Goal: Task Accomplishment & Management: Use online tool/utility

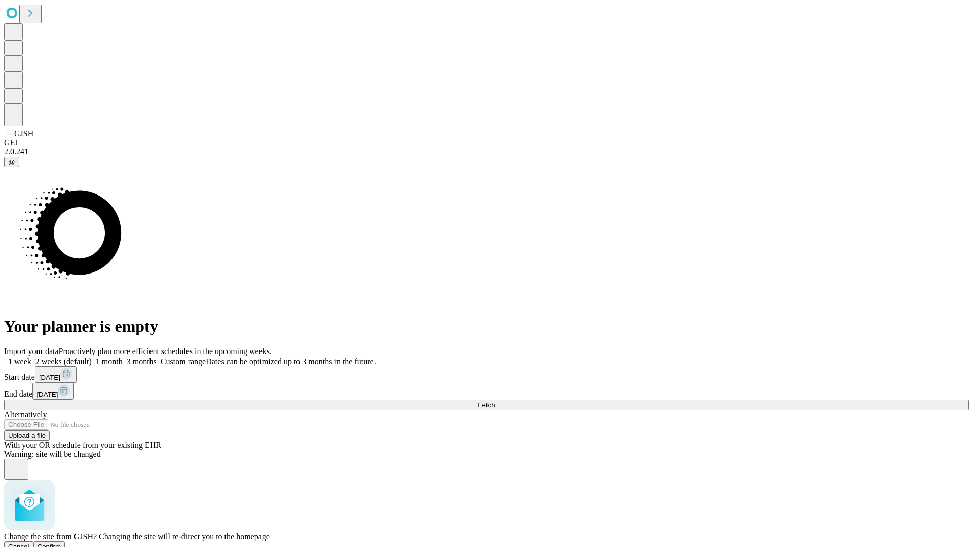
click at [61, 543] on span "Confirm" at bounding box center [49, 547] width 24 height 8
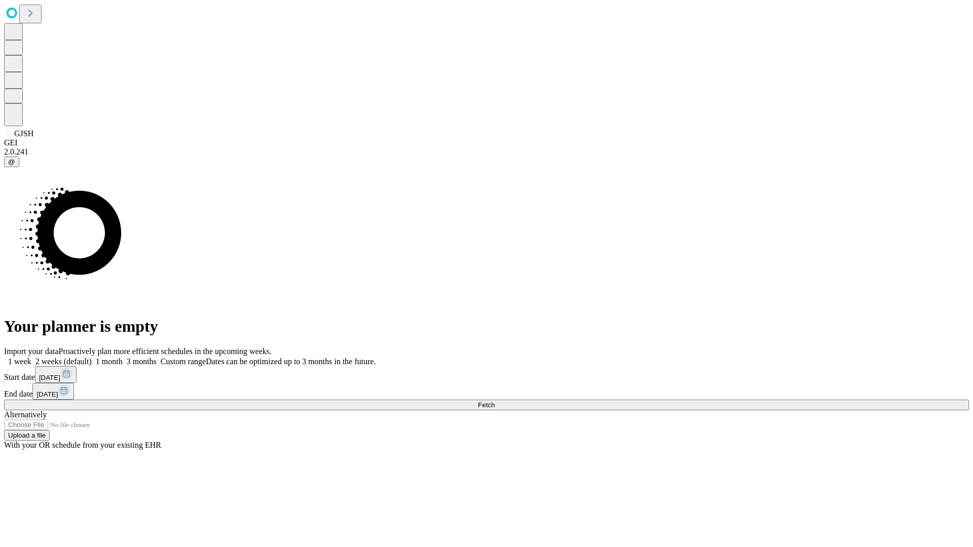
click at [92, 357] on label "2 weeks (default)" at bounding box center [61, 361] width 60 height 9
click at [494, 401] on span "Fetch" at bounding box center [486, 405] width 17 height 8
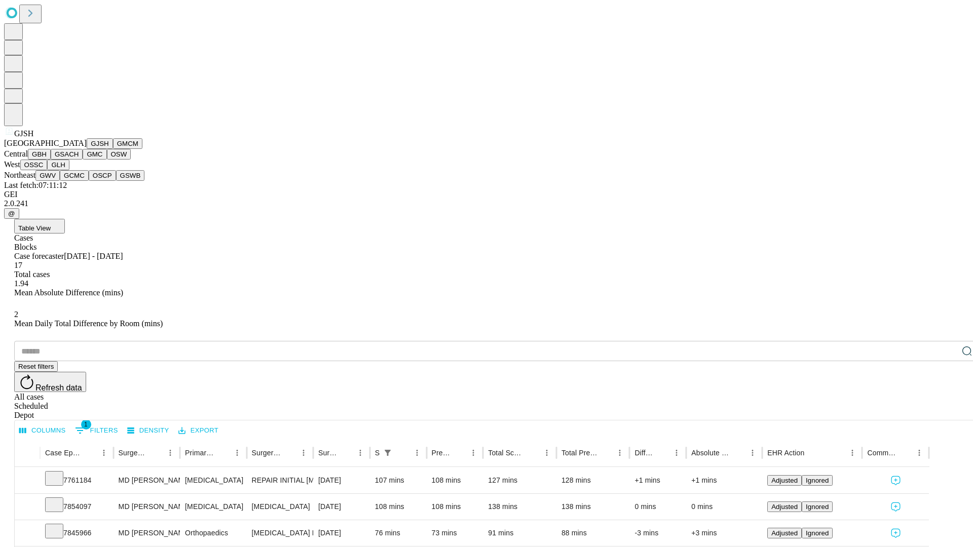
click at [113, 149] on button "GMCM" at bounding box center [127, 143] width 29 height 11
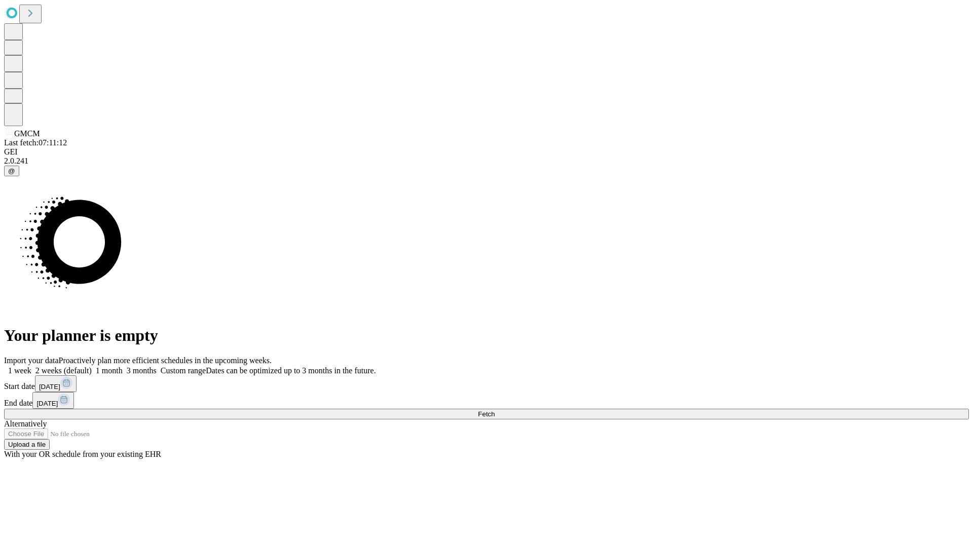
click at [92, 366] on label "2 weeks (default)" at bounding box center [61, 370] width 60 height 9
click at [494, 410] on span "Fetch" at bounding box center [486, 414] width 17 height 8
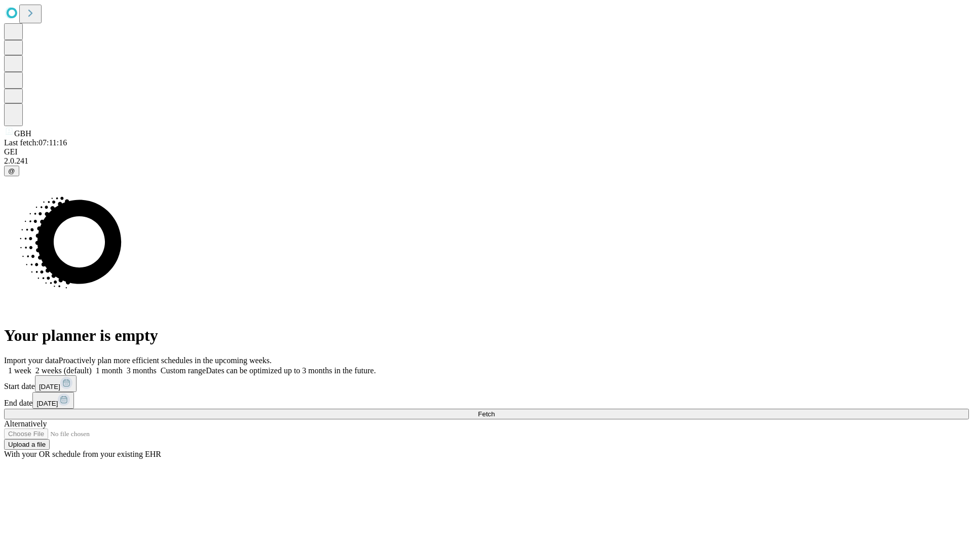
click at [92, 366] on label "2 weeks (default)" at bounding box center [61, 370] width 60 height 9
click at [494, 410] on span "Fetch" at bounding box center [486, 414] width 17 height 8
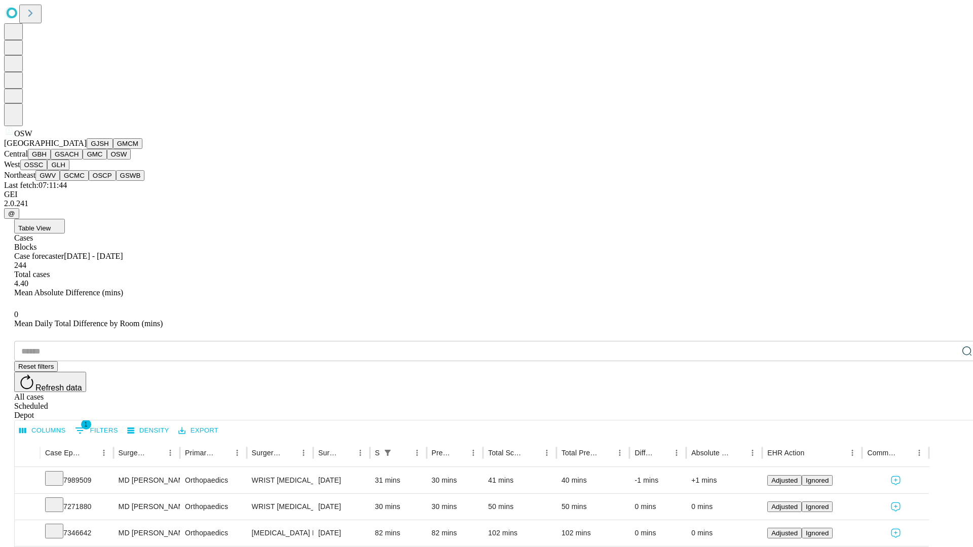
click at [48, 170] on button "OSSC" at bounding box center [33, 165] width 27 height 11
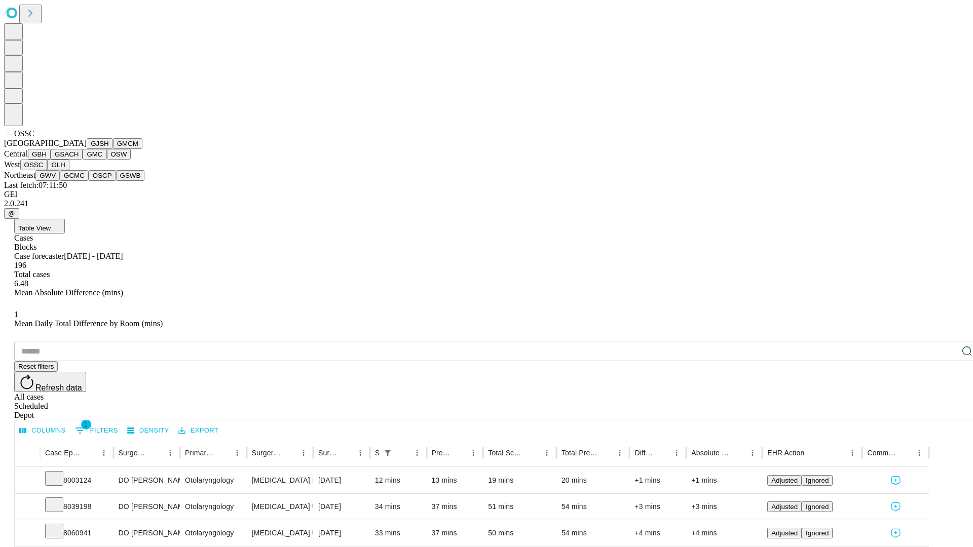
click at [69, 170] on button "GLH" at bounding box center [58, 165] width 22 height 11
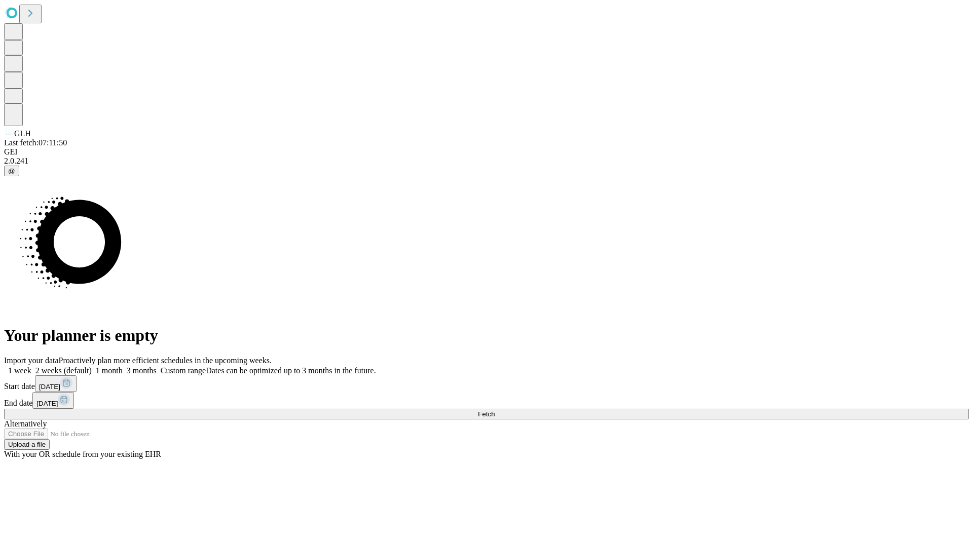
click at [92, 366] on label "2 weeks (default)" at bounding box center [61, 370] width 60 height 9
click at [494, 410] on span "Fetch" at bounding box center [486, 414] width 17 height 8
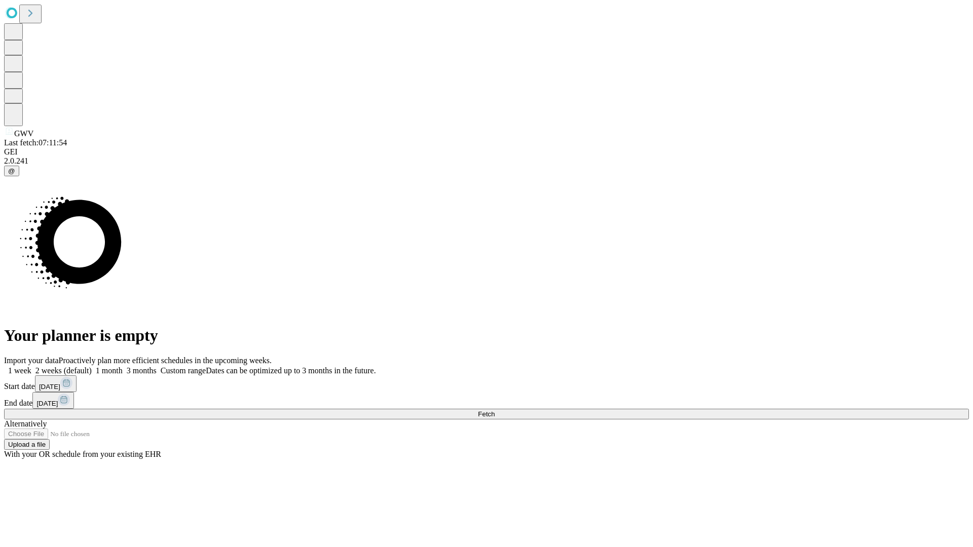
click at [92, 366] on label "2 weeks (default)" at bounding box center [61, 370] width 60 height 9
click at [494, 410] on span "Fetch" at bounding box center [486, 414] width 17 height 8
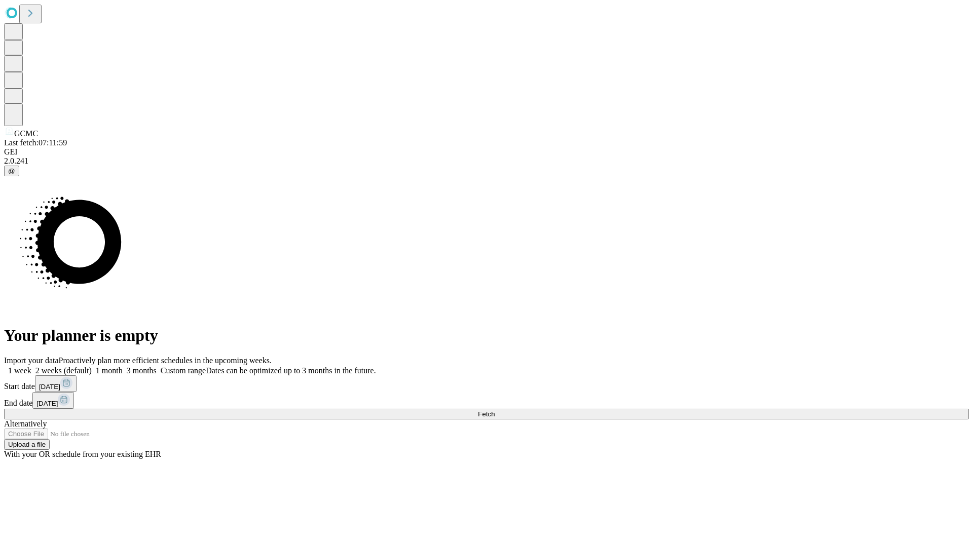
click at [92, 366] on label "2 weeks (default)" at bounding box center [61, 370] width 60 height 9
click at [494, 410] on span "Fetch" at bounding box center [486, 414] width 17 height 8
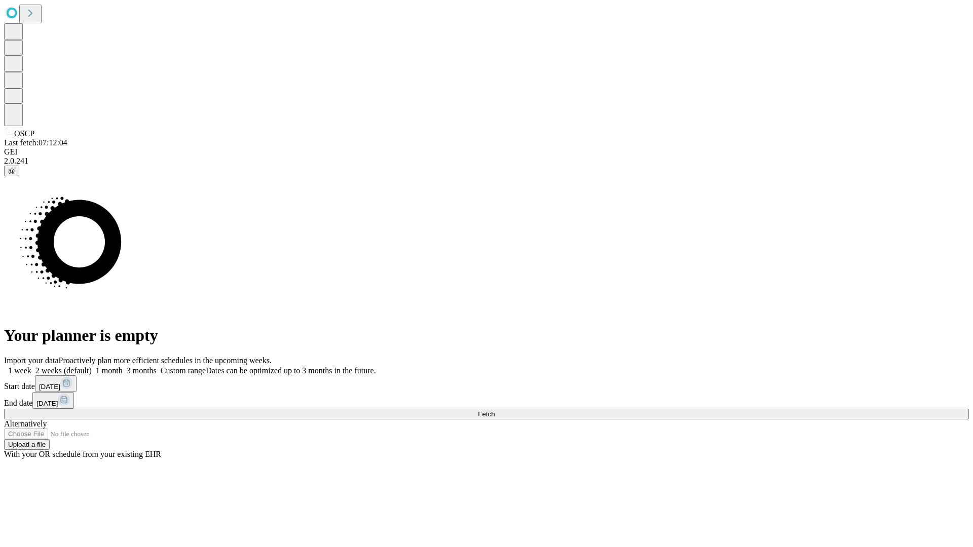
click at [494, 410] on span "Fetch" at bounding box center [486, 414] width 17 height 8
